Goal: Check status: Check status

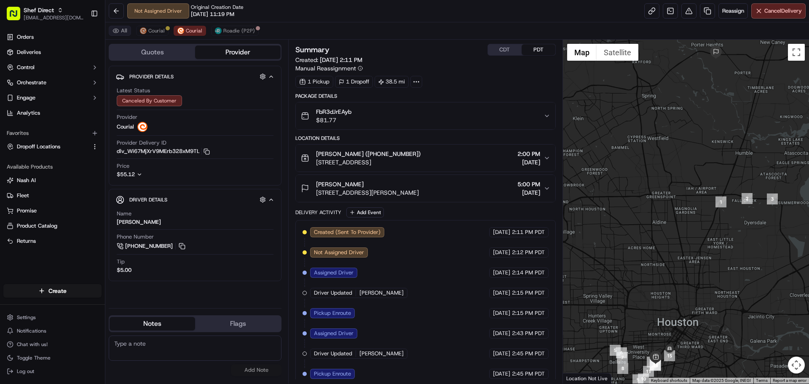
click at [127, 29] on button "All" at bounding box center [120, 31] width 22 height 10
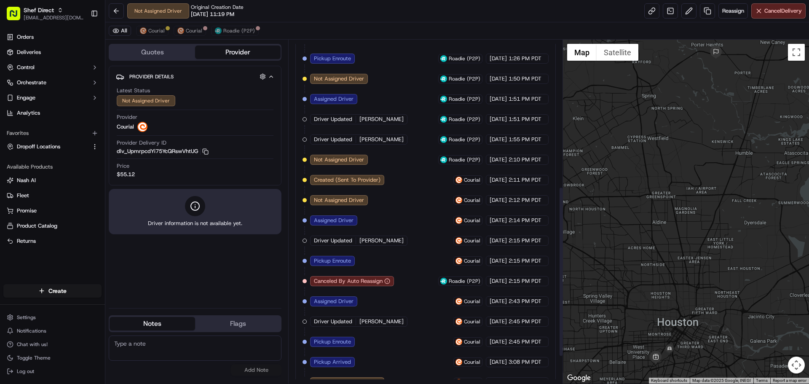
scroll to position [351, 0]
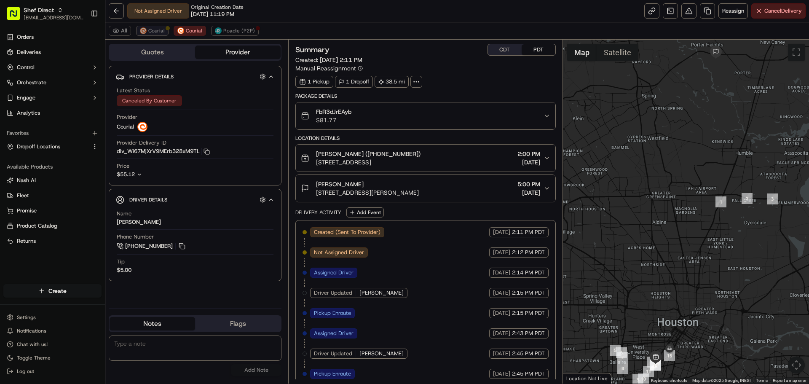
click at [151, 32] on span "Courial" at bounding box center [156, 30] width 16 height 7
